Goal: Obtain resource: Obtain resource

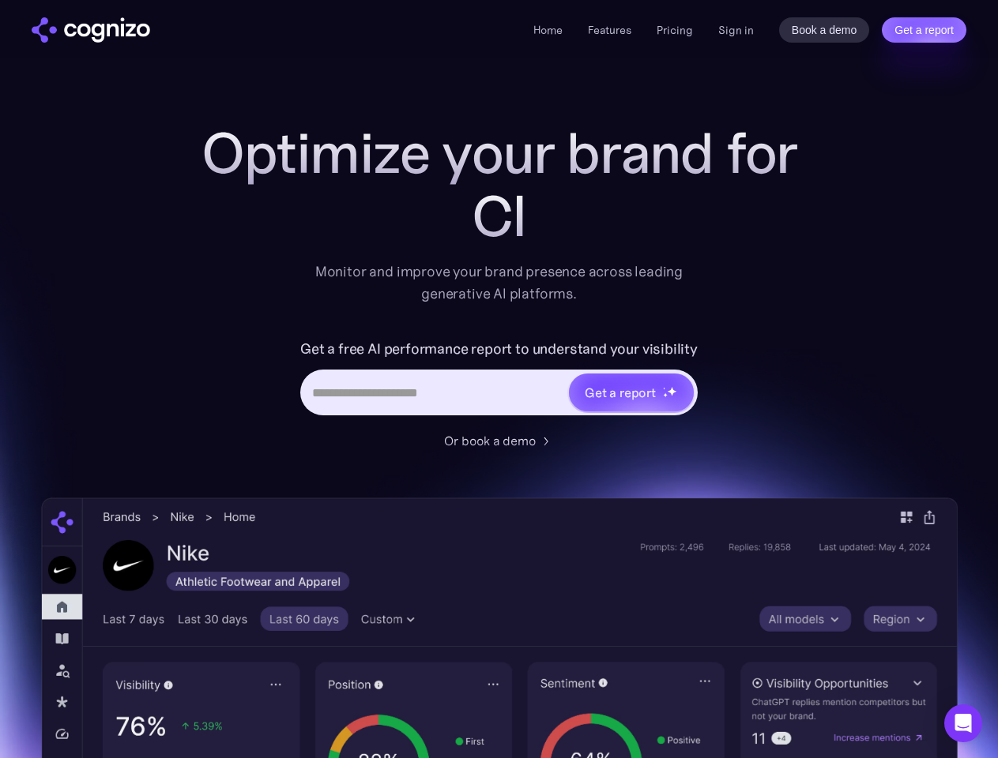
click at [923, 30] on link "Get a report" at bounding box center [924, 29] width 85 height 25
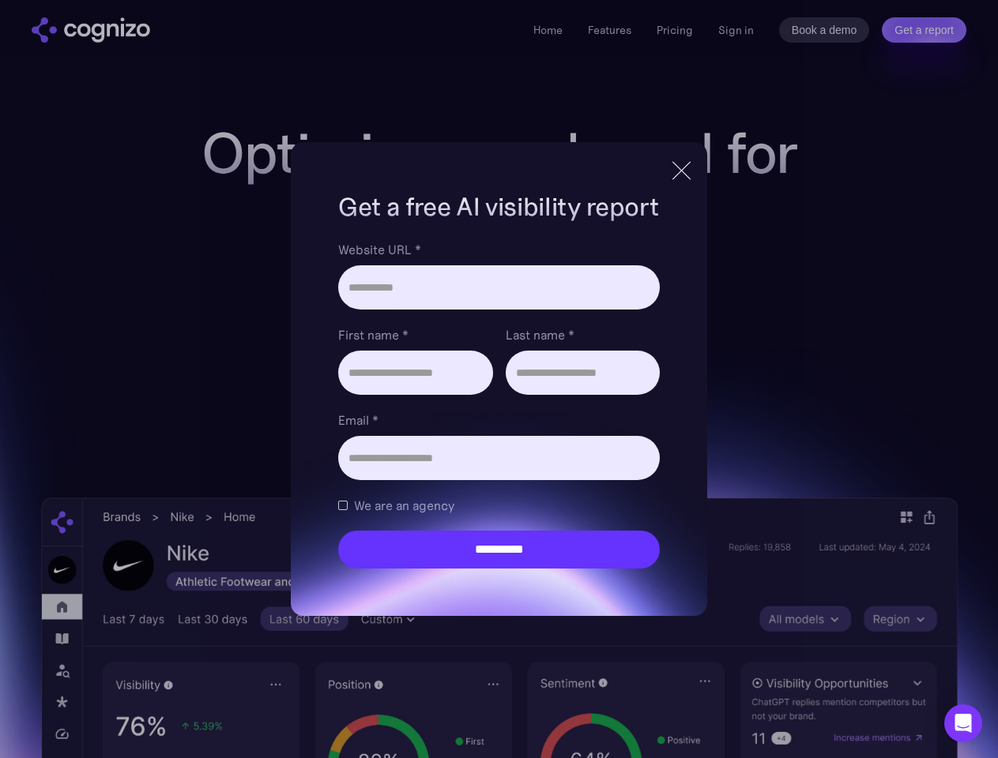
click at [630, 393] on input "Last name *" at bounding box center [583, 373] width 154 height 44
click at [963, 724] on icon "Open Intercom Messenger" at bounding box center [963, 723] width 17 height 19
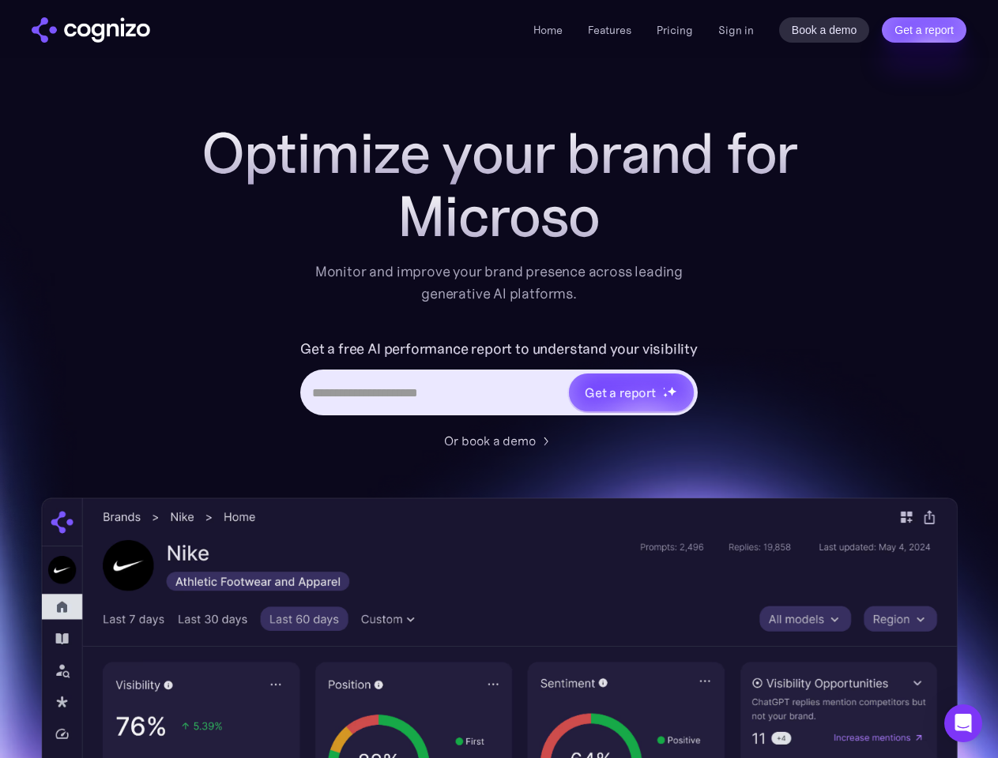
click at [923, 30] on link "Get a report" at bounding box center [924, 29] width 85 height 25
click at [0, 0] on input "Last name *" at bounding box center [0, 0] width 0 height 0
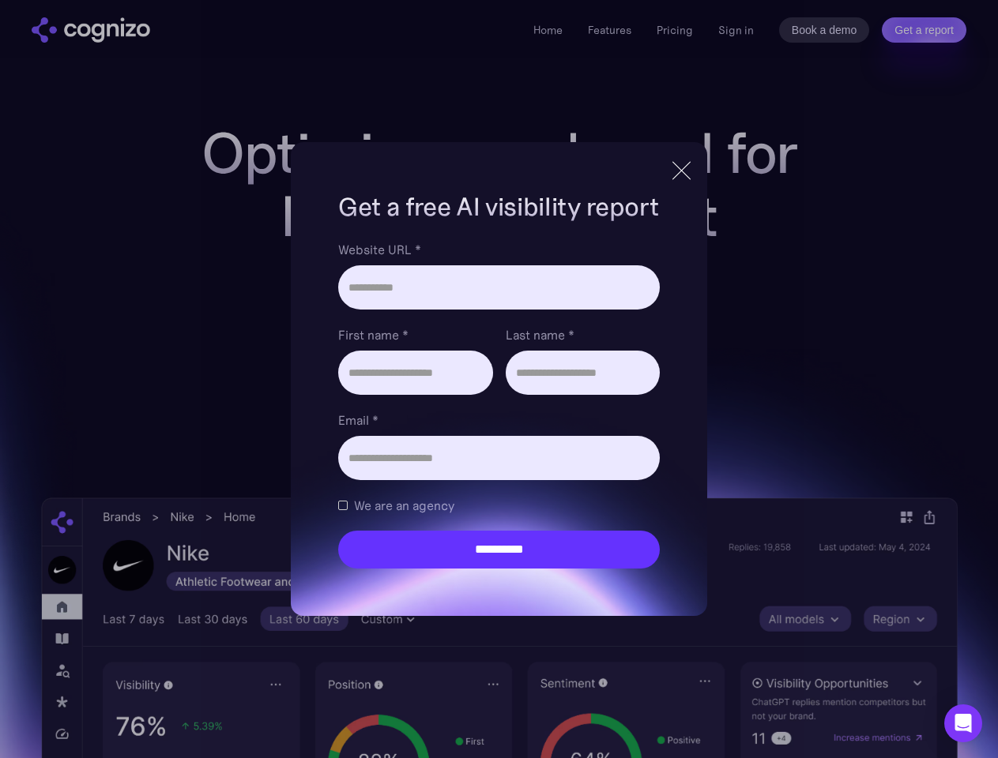
click at [963, 724] on icon "Open Intercom Messenger" at bounding box center [963, 723] width 17 height 19
